Goal: Navigation & Orientation: Find specific page/section

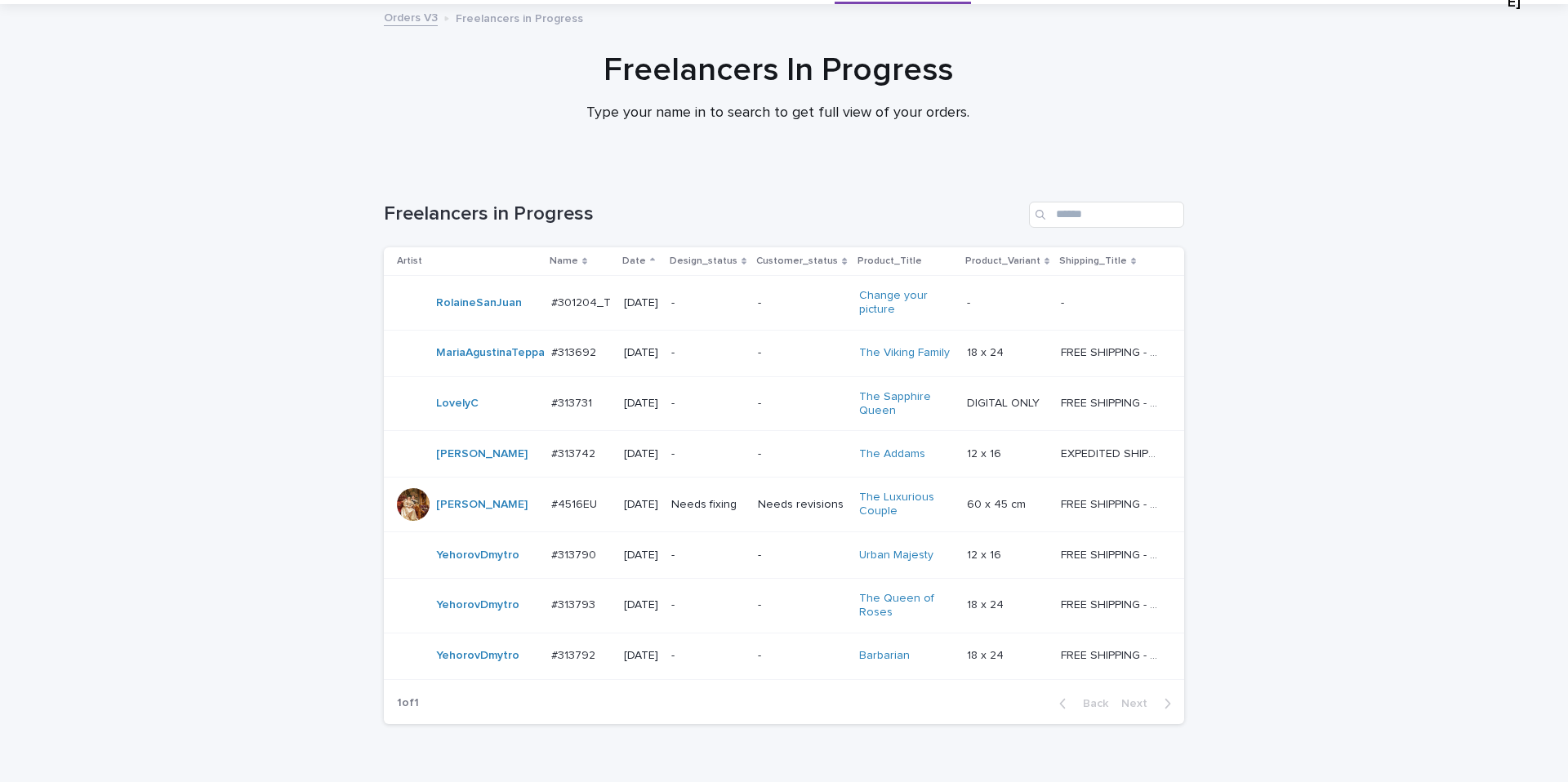
scroll to position [193, 0]
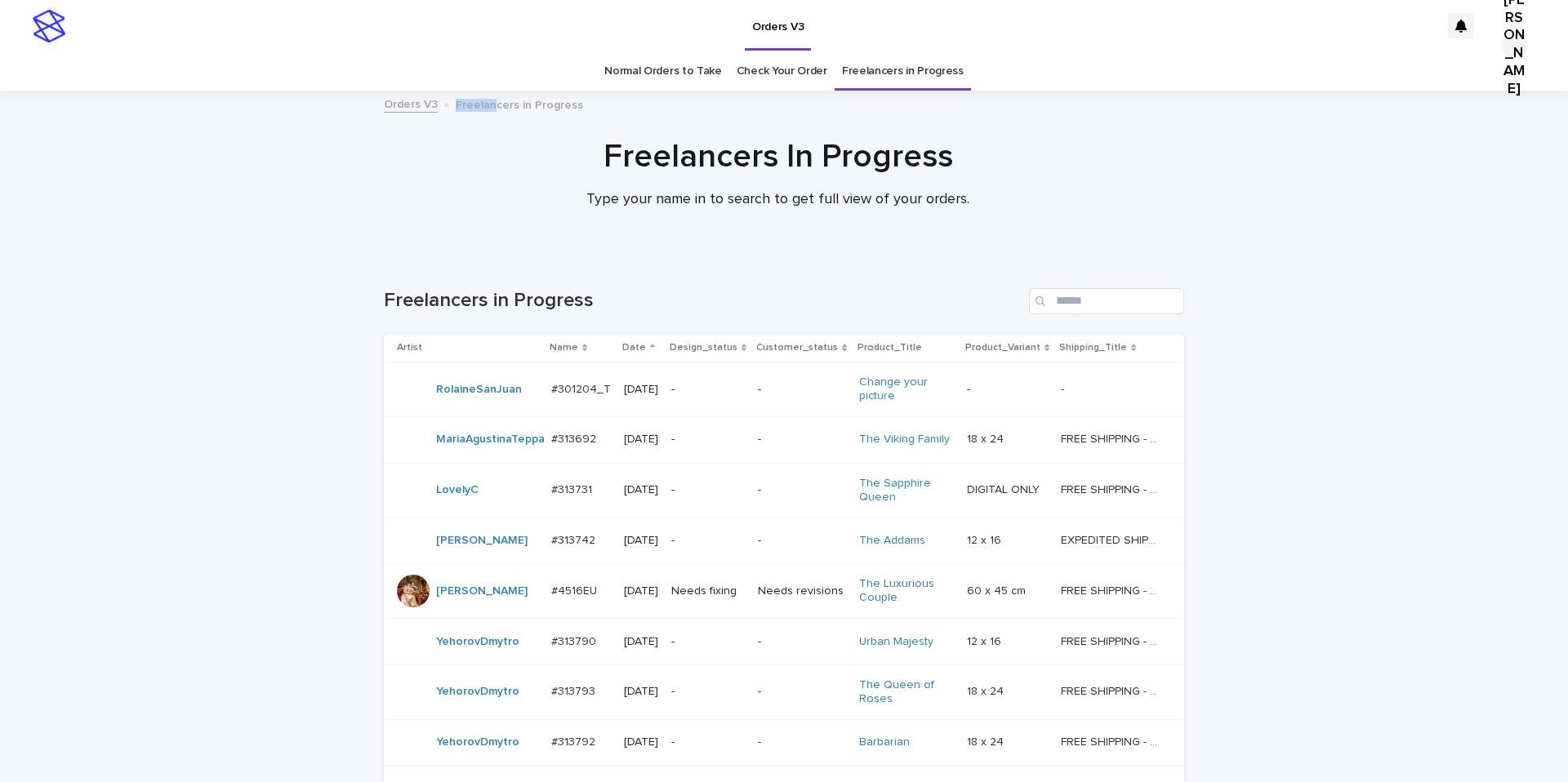
drag, startPoint x: 489, startPoint y: 110, endPoint x: 463, endPoint y: 110, distance: 26.0
click at [455, 100] on p "Freelancers in Progress" at bounding box center [519, 103] width 128 height 18
click at [493, 107] on p "Freelancers in Progress" at bounding box center [519, 103] width 128 height 18
drag, startPoint x: 535, startPoint y: 108, endPoint x: 474, endPoint y: 118, distance: 61.8
click at [474, 118] on div "Orders V3 Freelancers in Progress Freelancers In Progress Type your name in to …" at bounding box center [784, 173] width 1568 height 165
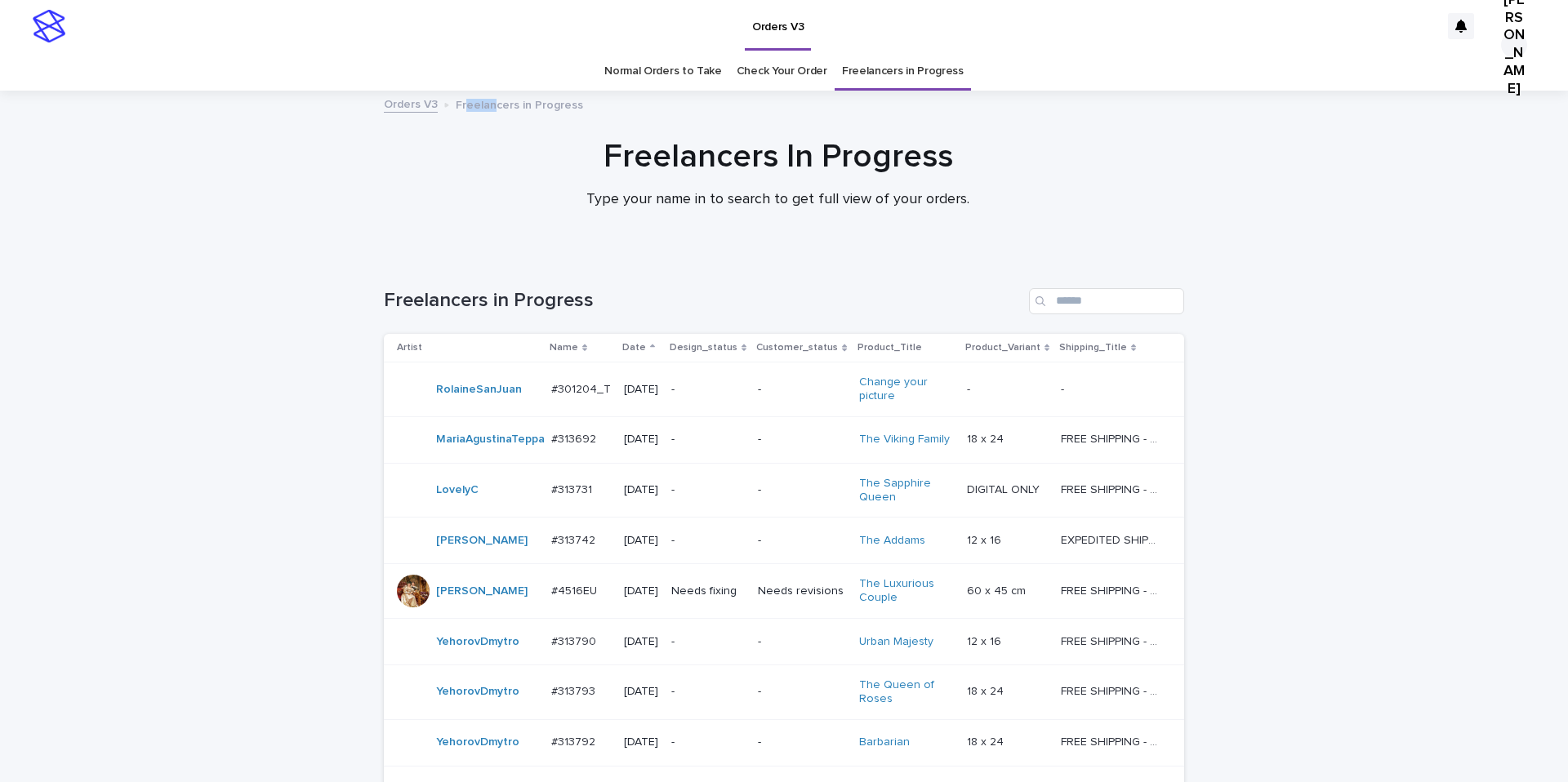
drag, startPoint x: 459, startPoint y: 105, endPoint x: 488, endPoint y: 110, distance: 29.4
click at [488, 110] on p "Freelancers in Progress" at bounding box center [519, 103] width 128 height 18
click at [458, 103] on p "Freelancers in Progress" at bounding box center [519, 103] width 128 height 18
click at [478, 105] on p "Freelancers in Progress" at bounding box center [519, 103] width 128 height 18
drag, startPoint x: 509, startPoint y: 106, endPoint x: 520, endPoint y: 106, distance: 11.0
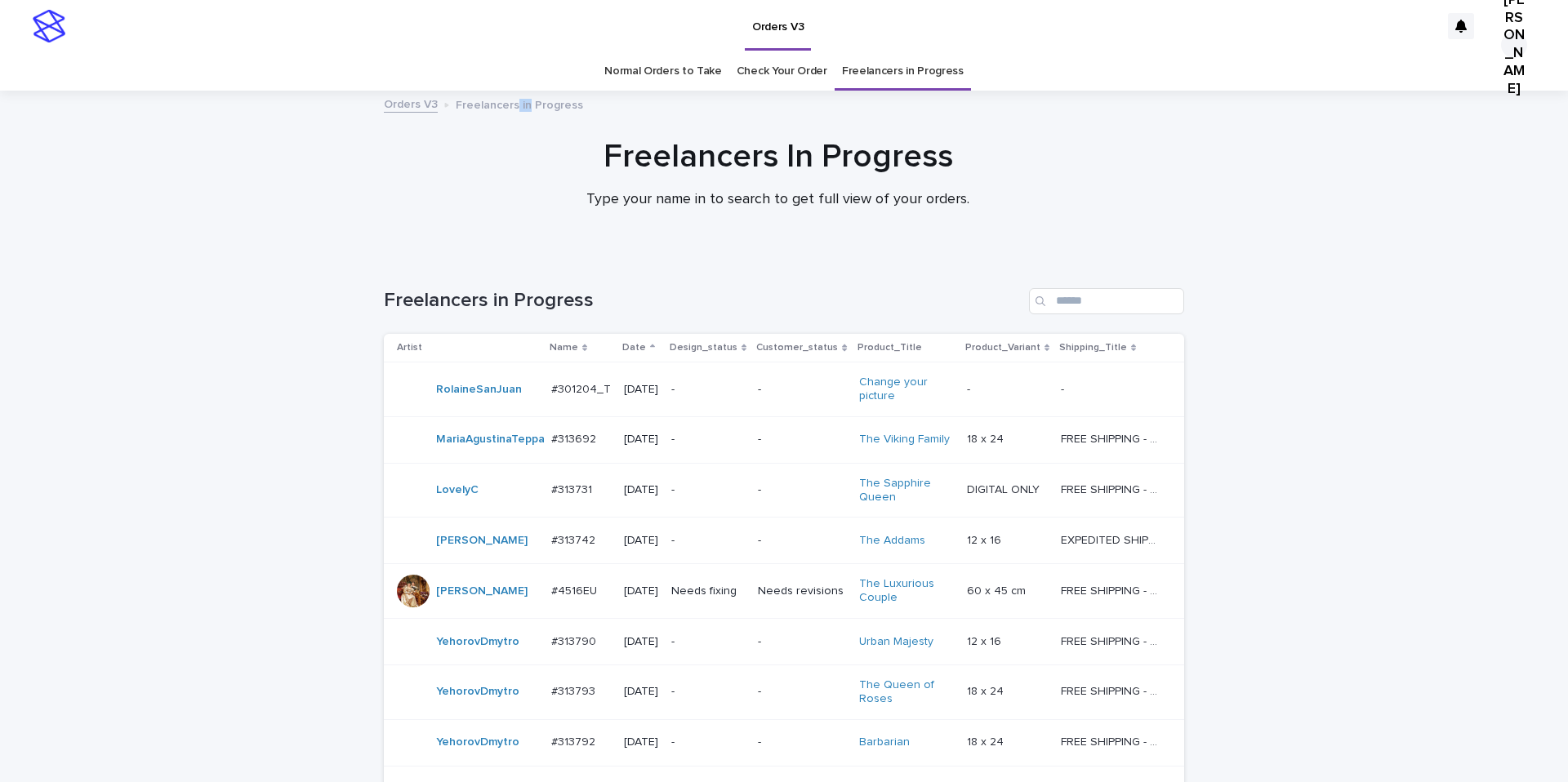
click at [520, 106] on p "Freelancers in Progress" at bounding box center [519, 103] width 128 height 18
drag, startPoint x: 521, startPoint y: 104, endPoint x: 543, endPoint y: 105, distance: 22.0
click at [543, 105] on p "Freelancers in Progress" at bounding box center [519, 103] width 128 height 18
drag, startPoint x: 565, startPoint y: 105, endPoint x: 526, endPoint y: 96, distance: 40.0
click at [526, 96] on div "Orders V3 Freelancers in Progress" at bounding box center [784, 104] width 816 height 23
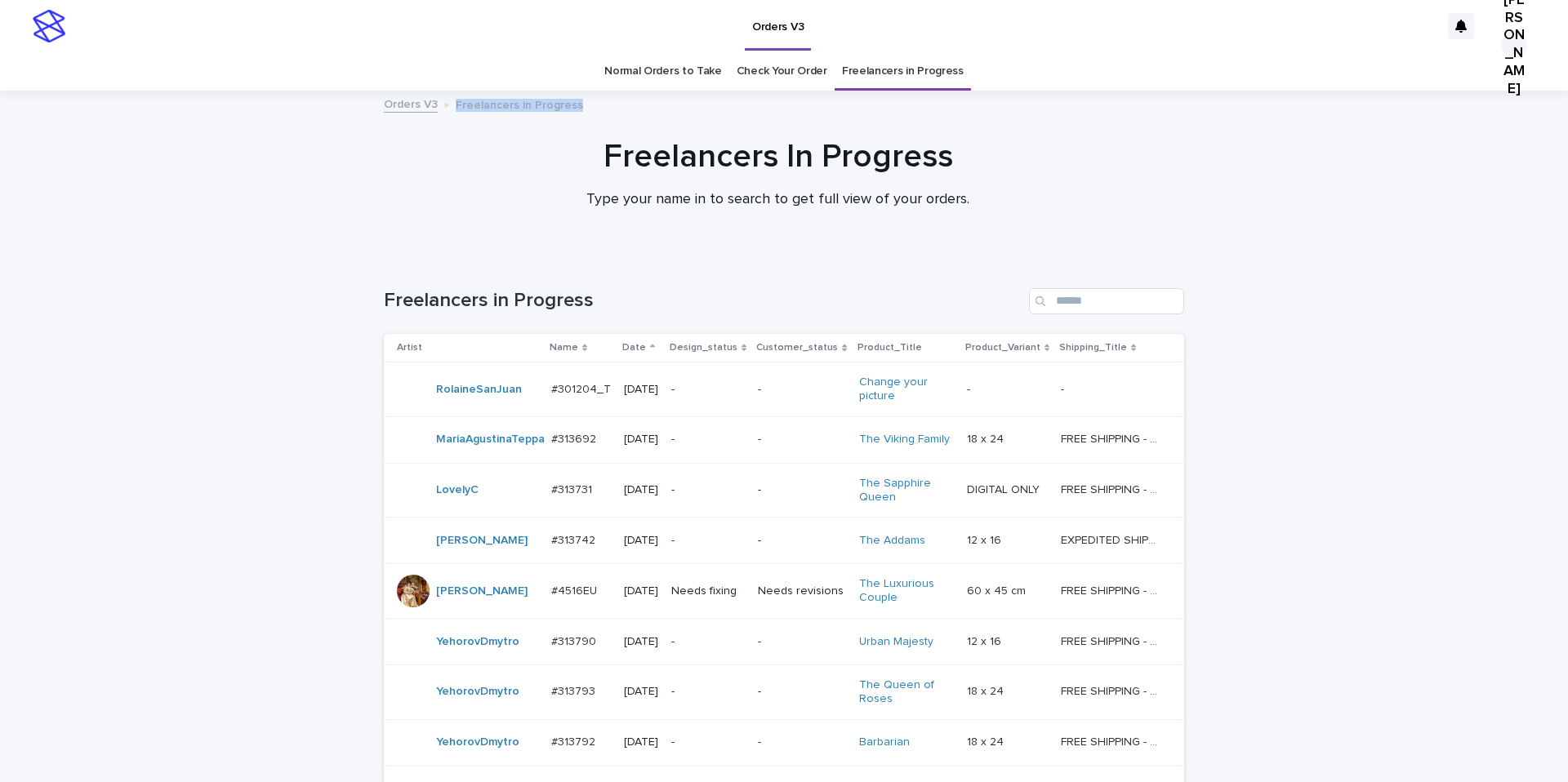
click at [565, 115] on div "Orders V3 Freelancers in Progress" at bounding box center [784, 104] width 816 height 23
drag, startPoint x: 570, startPoint y: 103, endPoint x: 531, endPoint y: 100, distance: 39.1
click at [531, 100] on div "Orders V3 Freelancers in Progress" at bounding box center [784, 104] width 816 height 23
drag, startPoint x: 517, startPoint y: 103, endPoint x: 526, endPoint y: 103, distance: 9.0
click at [526, 103] on p "Freelancers in Progress" at bounding box center [519, 103] width 128 height 18
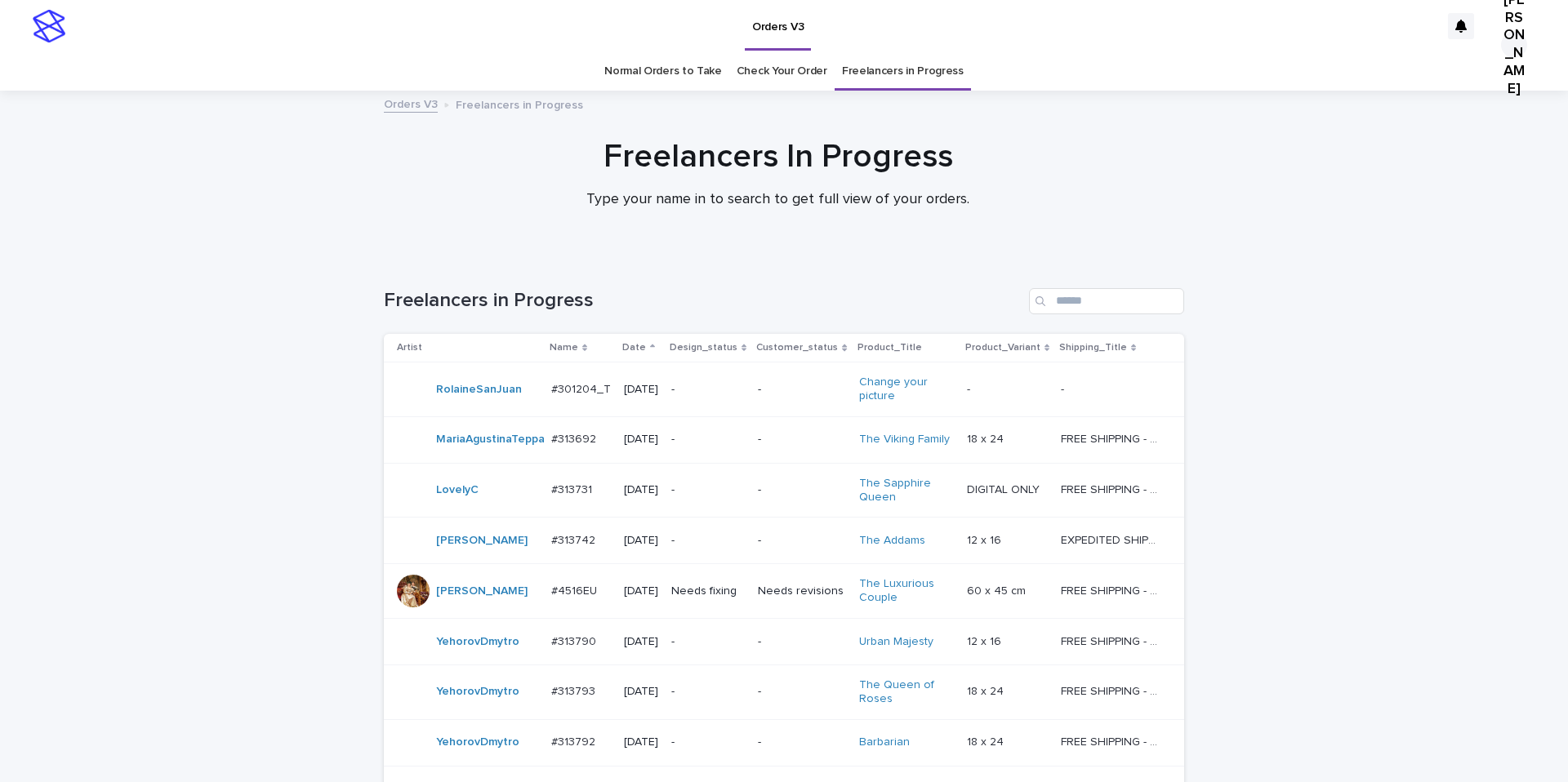
click at [541, 104] on p "Freelancers in Progress" at bounding box center [519, 103] width 128 height 18
drag, startPoint x: 573, startPoint y: 103, endPoint x: 503, endPoint y: 91, distance: 71.0
click at [503, 91] on div "Orders V3 Freelancers in Progress Freelancers In Progress Type your name in to …" at bounding box center [784, 173] width 1568 height 165
click at [571, 105] on div "Orders V3 Freelancers in Progress" at bounding box center [784, 104] width 816 height 23
drag, startPoint x: 575, startPoint y: 105, endPoint x: 519, endPoint y: 105, distance: 56.0
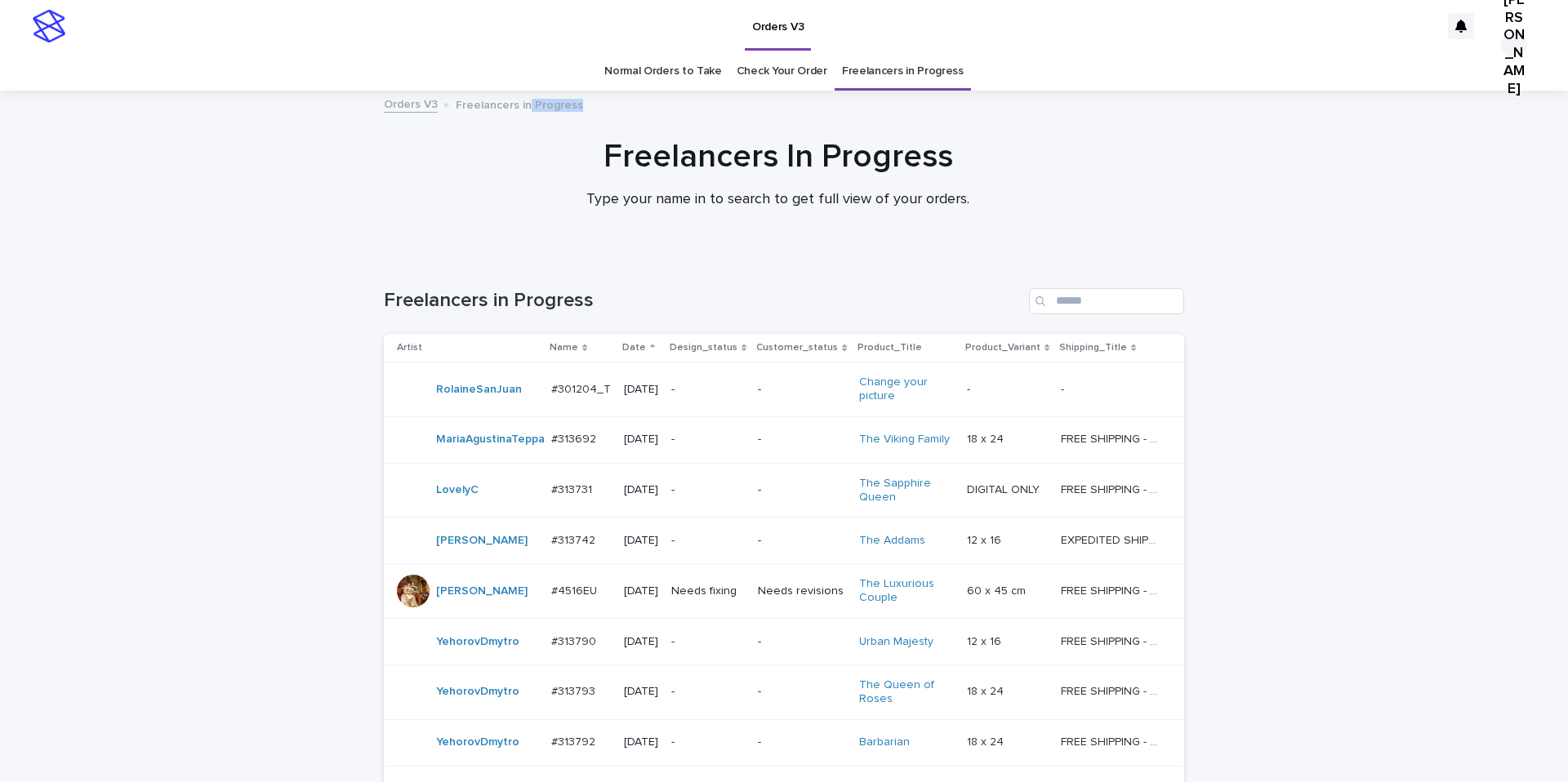
click at [519, 105] on div "Orders V3 Freelancers in Progress" at bounding box center [784, 104] width 816 height 23
click at [515, 138] on h1 "Freelancers In Progress" at bounding box center [778, 156] width 801 height 39
drag, startPoint x: 521, startPoint y: 106, endPoint x: 553, endPoint y: 106, distance: 32.0
click at [553, 106] on p "Freelancers in Progress" at bounding box center [519, 103] width 128 height 18
drag, startPoint x: 574, startPoint y: 103, endPoint x: 517, endPoint y: 98, distance: 57.2
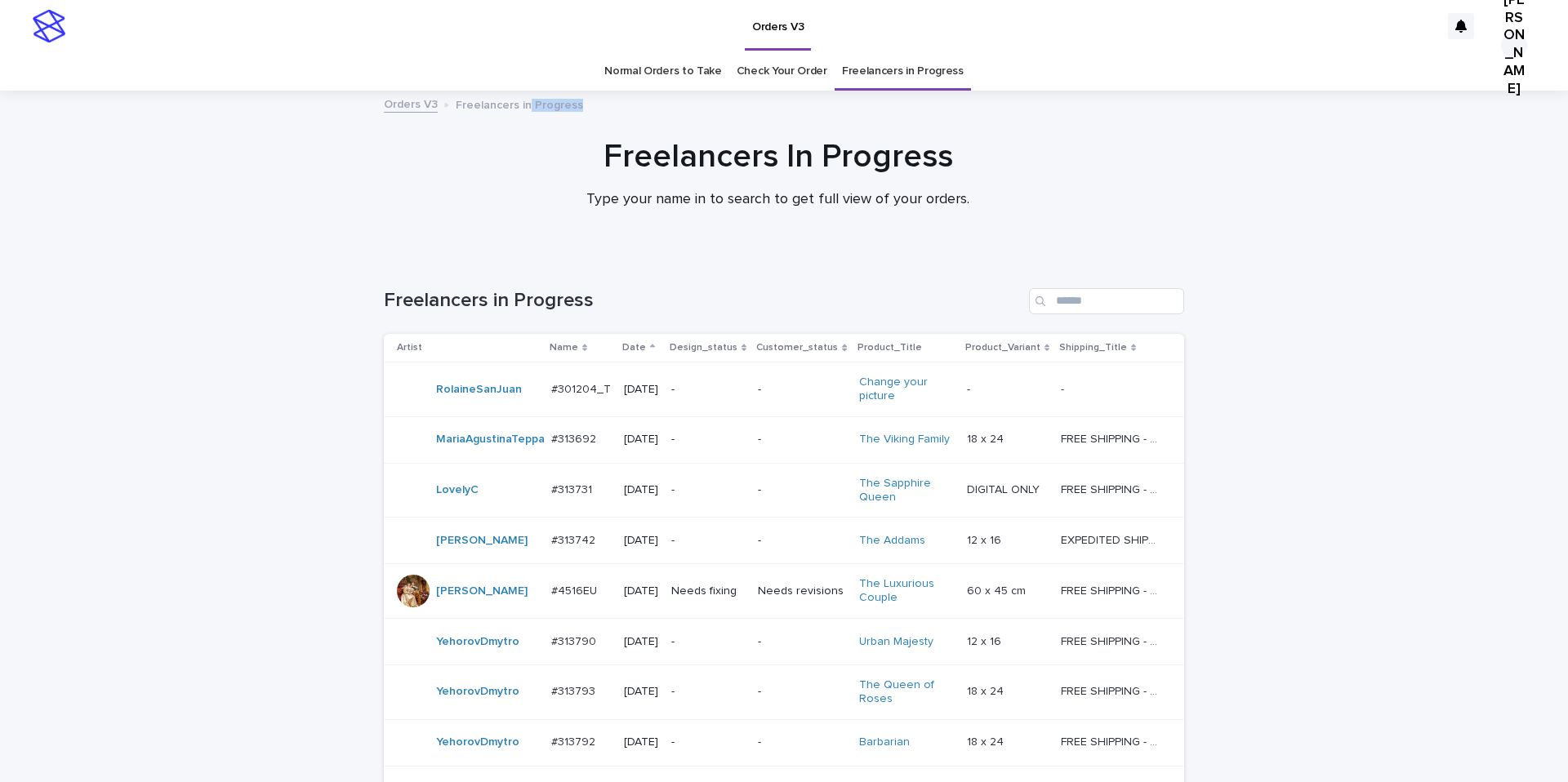
click at [517, 98] on div "Orders V3 Freelancers in Progress" at bounding box center [784, 104] width 816 height 23
drag, startPoint x: 517, startPoint y: 99, endPoint x: 472, endPoint y: 112, distance: 46.8
click at [517, 99] on p "Freelancers in Progress" at bounding box center [519, 103] width 128 height 18
drag, startPoint x: 450, startPoint y: 106, endPoint x: 493, endPoint y: 107, distance: 43.0
click at [493, 107] on p "Freelancers in Progress" at bounding box center [519, 103] width 128 height 18
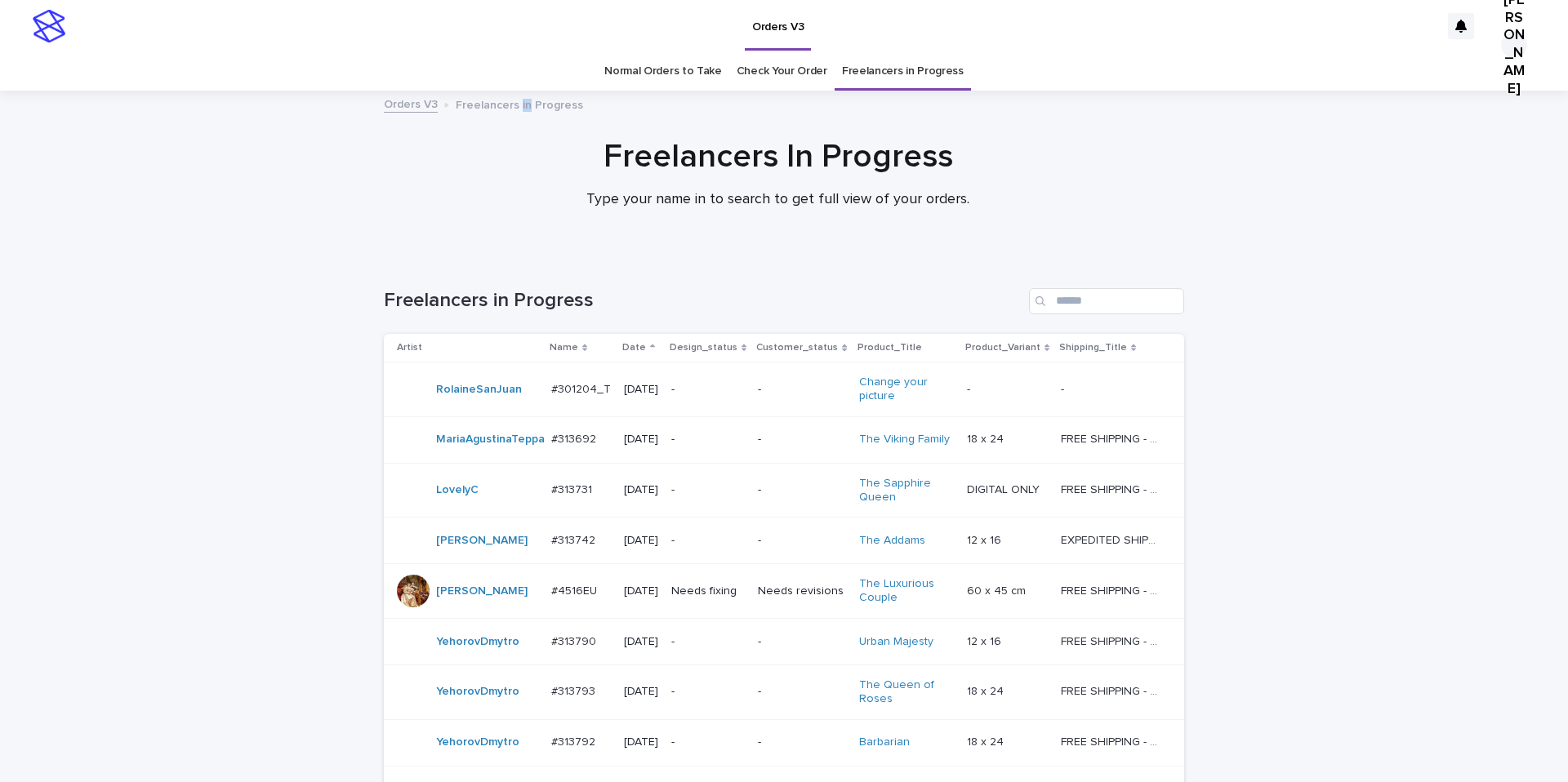
drag, startPoint x: 513, startPoint y: 107, endPoint x: 521, endPoint y: 108, distance: 8.1
click at [521, 108] on p "Freelancers in Progress" at bounding box center [519, 103] width 128 height 18
drag, startPoint x: 521, startPoint y: 103, endPoint x: 566, endPoint y: 108, distance: 45.3
click at [566, 108] on p "Freelancers in Progress" at bounding box center [519, 103] width 128 height 18
click at [578, 112] on div "Orders V3 Freelancers in Progress" at bounding box center [784, 104] width 816 height 23
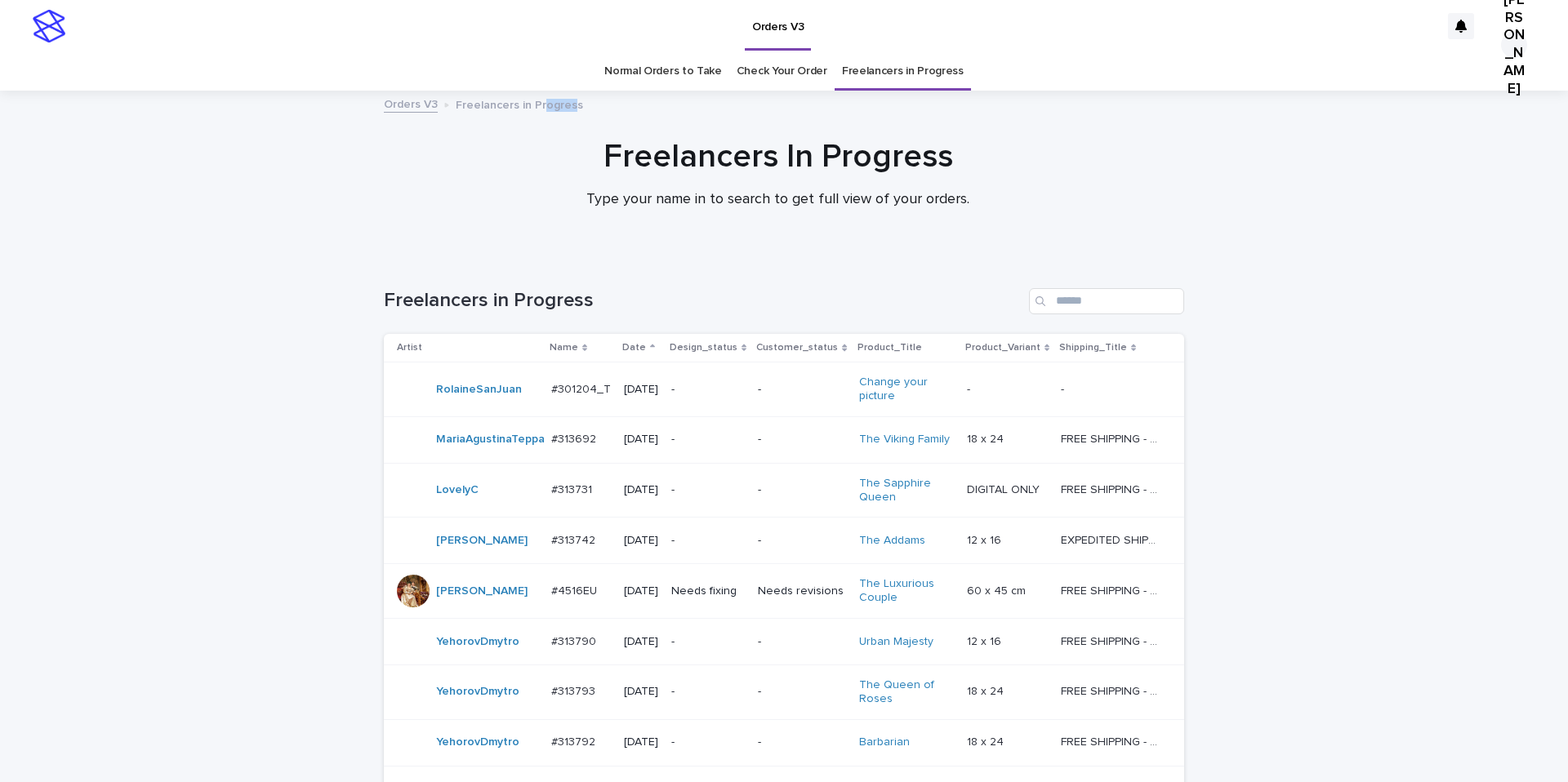
click at [538, 102] on p "Freelancers in Progress" at bounding box center [519, 103] width 128 height 18
drag, startPoint x: 569, startPoint y: 101, endPoint x: 531, endPoint y: 103, distance: 38.1
click at [531, 103] on div "Orders V3 Freelancers in Progress" at bounding box center [784, 104] width 816 height 23
